Goal: Find specific page/section: Find specific page/section

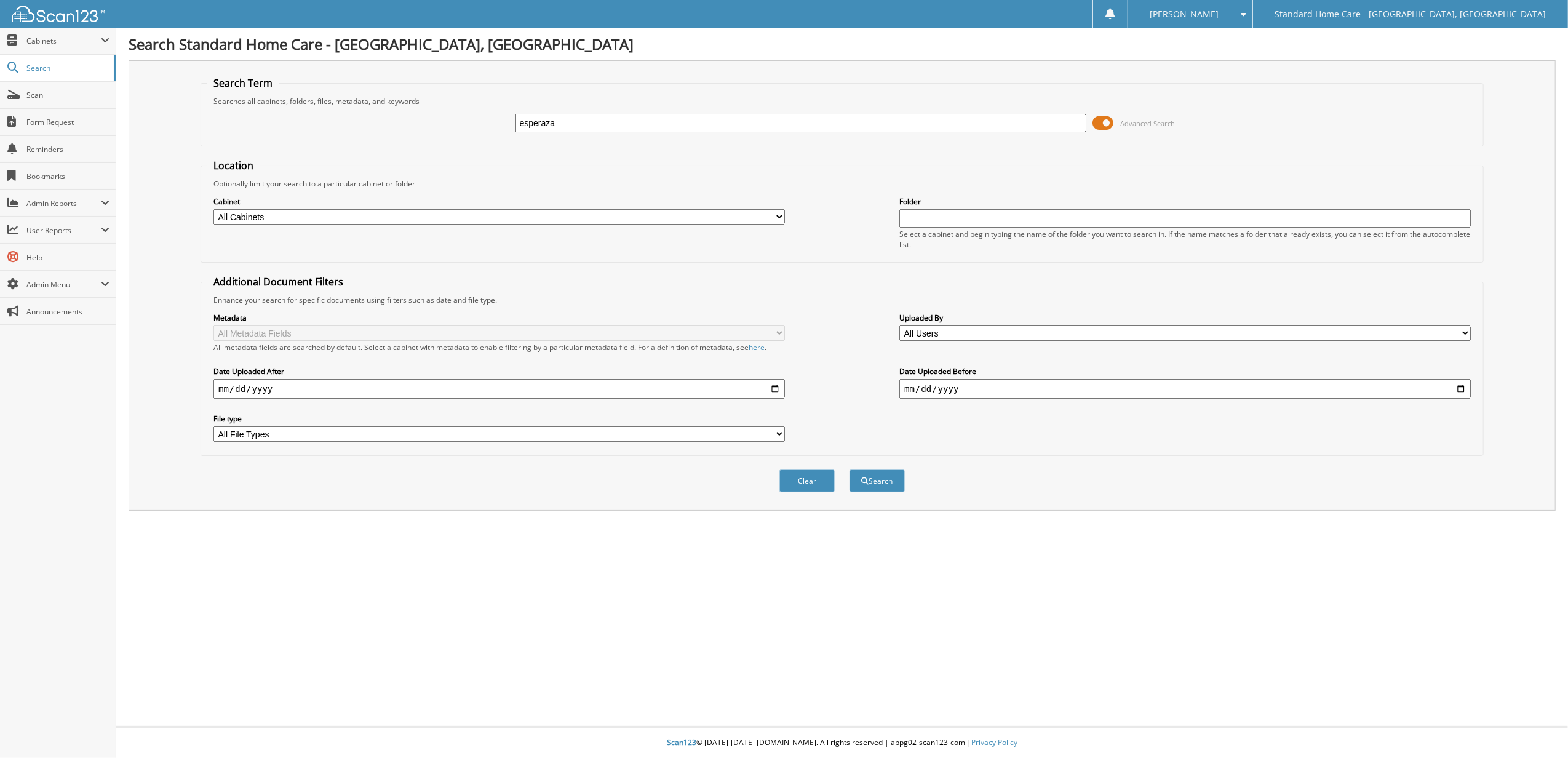
type input "esperaza"
click at [849, 469] on button "Search" at bounding box center [876, 481] width 55 height 23
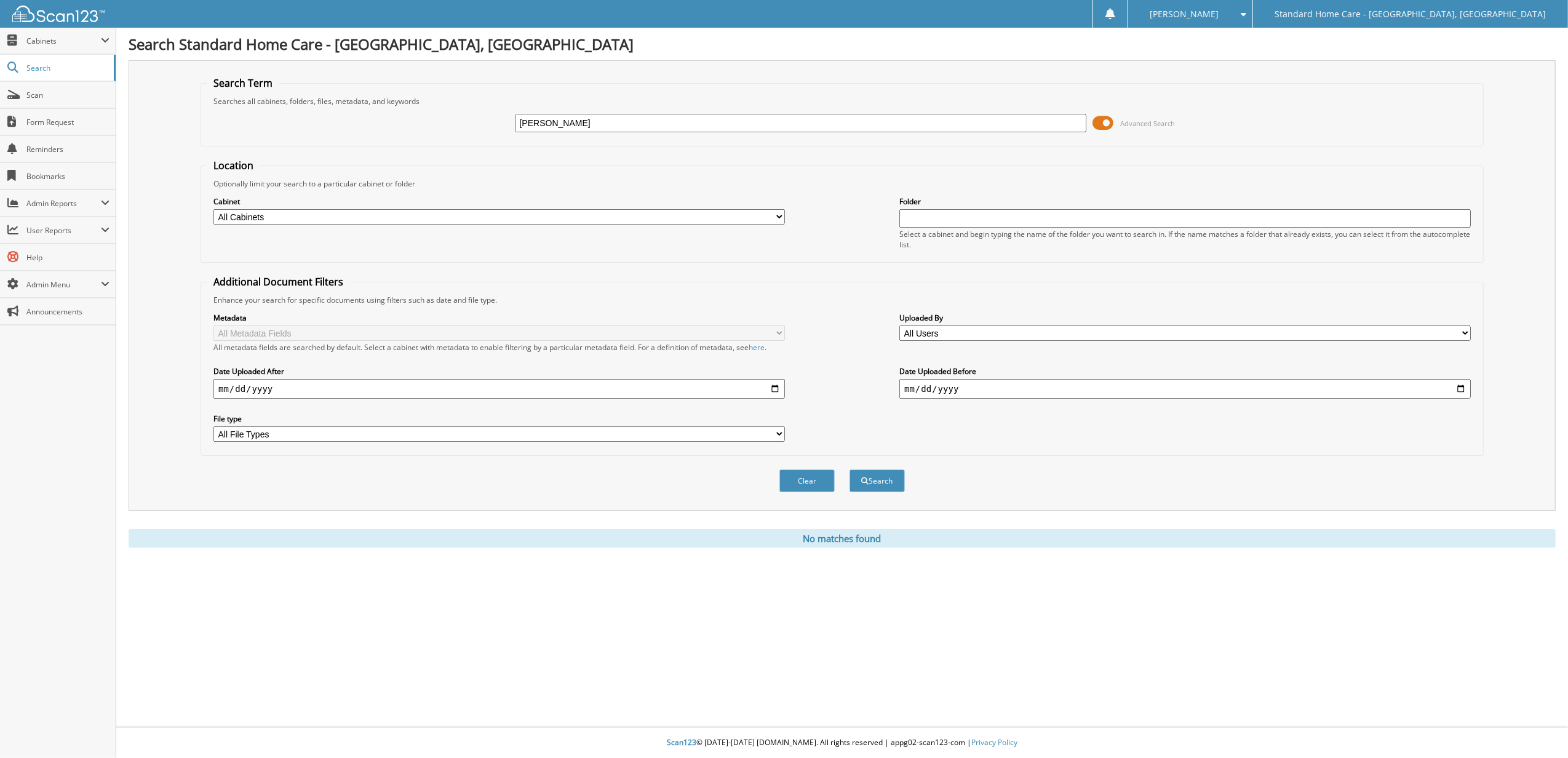
type input "[PERSON_NAME]"
click at [849, 469] on button "Search" at bounding box center [876, 481] width 55 height 23
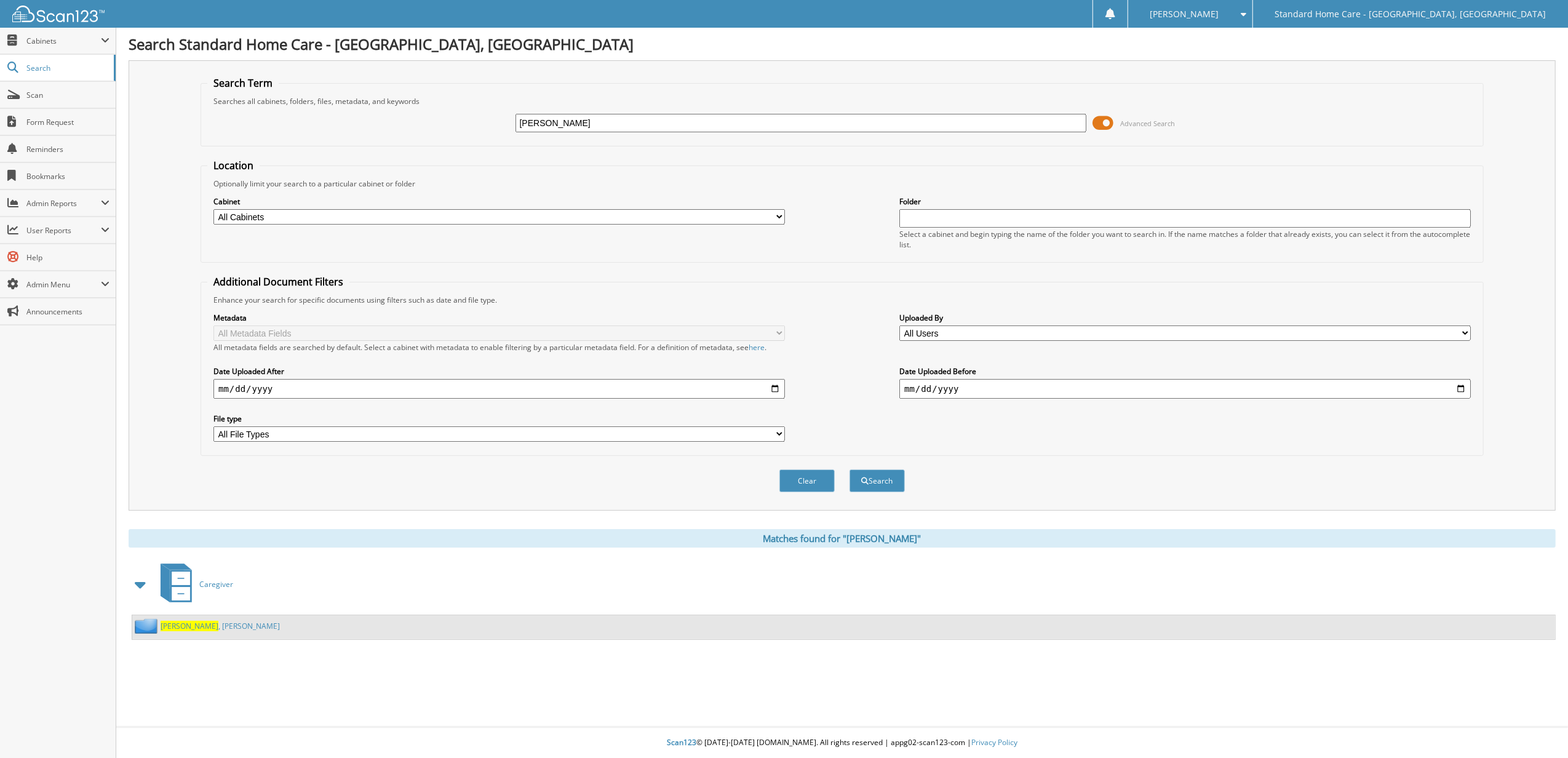
click at [190, 634] on div "Esparza , Connie" at bounding box center [206, 626] width 148 height 16
click at [196, 621] on link "Esparza , Connie" at bounding box center [220, 626] width 119 height 11
